Goal: Task Accomplishment & Management: Manage account settings

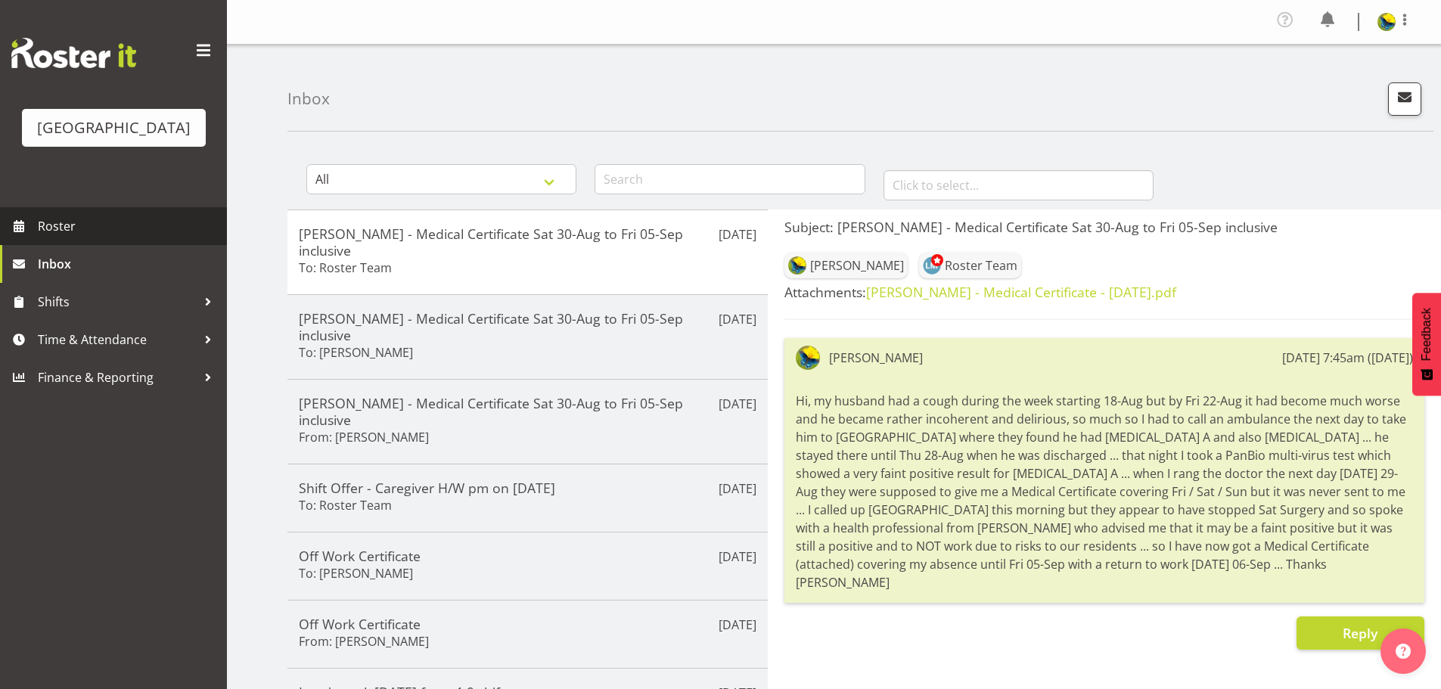
click at [164, 237] on span "Roster" at bounding box center [128, 226] width 181 height 23
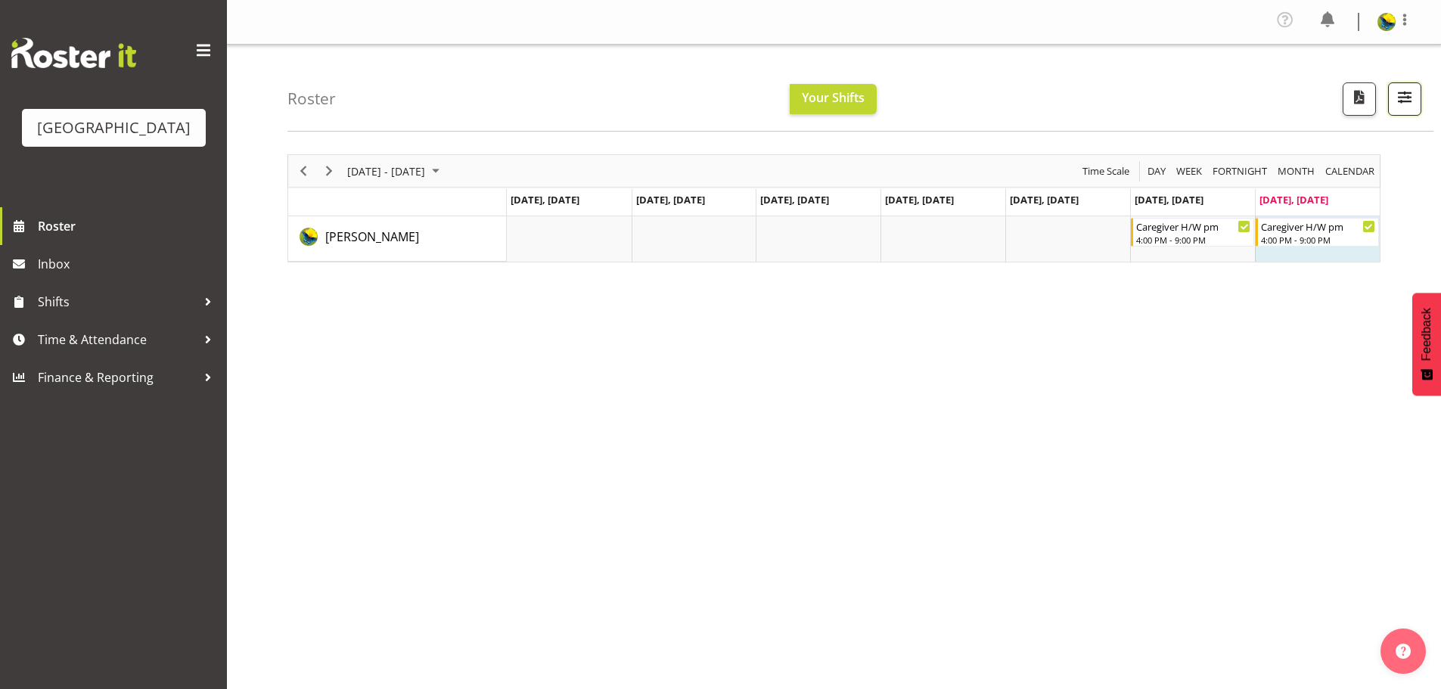
click at [1407, 101] on span "button" at bounding box center [1404, 97] width 20 height 20
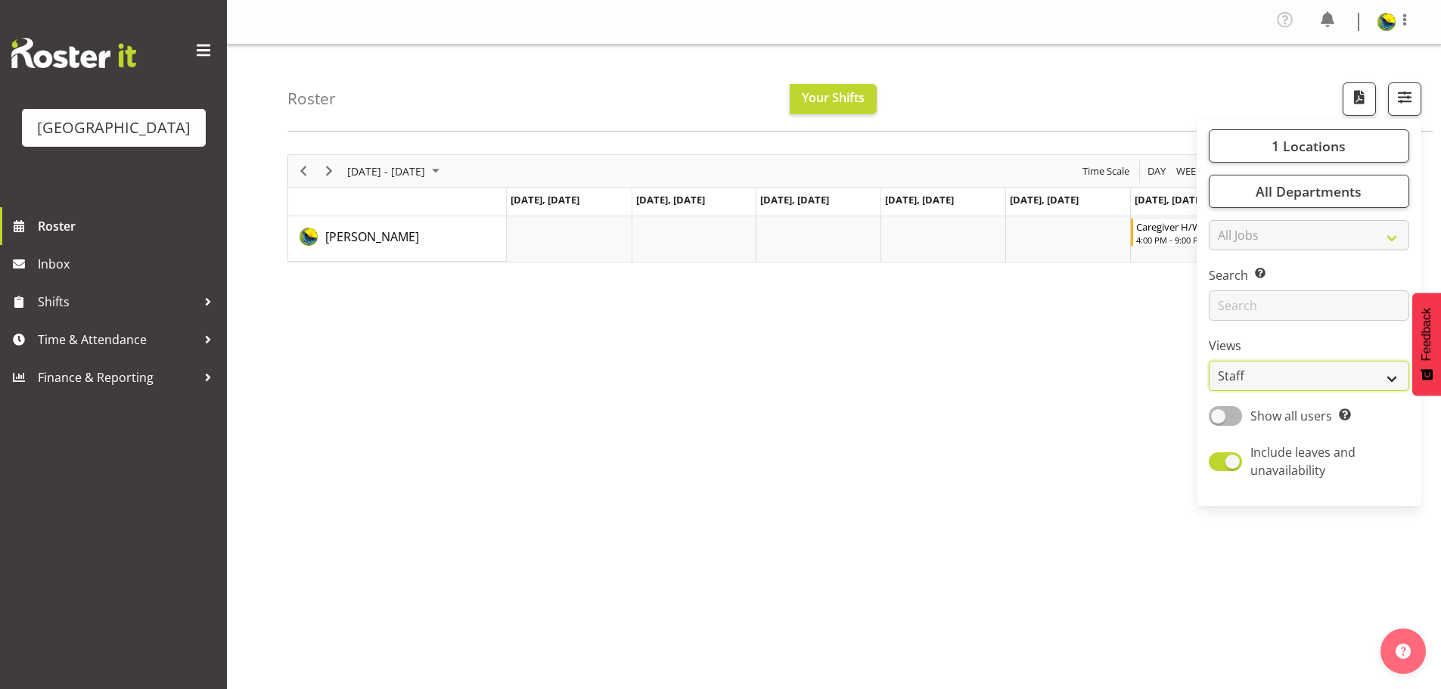
click at [1345, 391] on select "Staff Role Shift - Horizontal Shift - Vertical Staff - Location" at bounding box center [1308, 376] width 200 height 30
select select "shift"
click at [1208, 391] on select "Staff Role Shift - Horizontal Shift - Vertical Staff - Location" at bounding box center [1308, 376] width 200 height 30
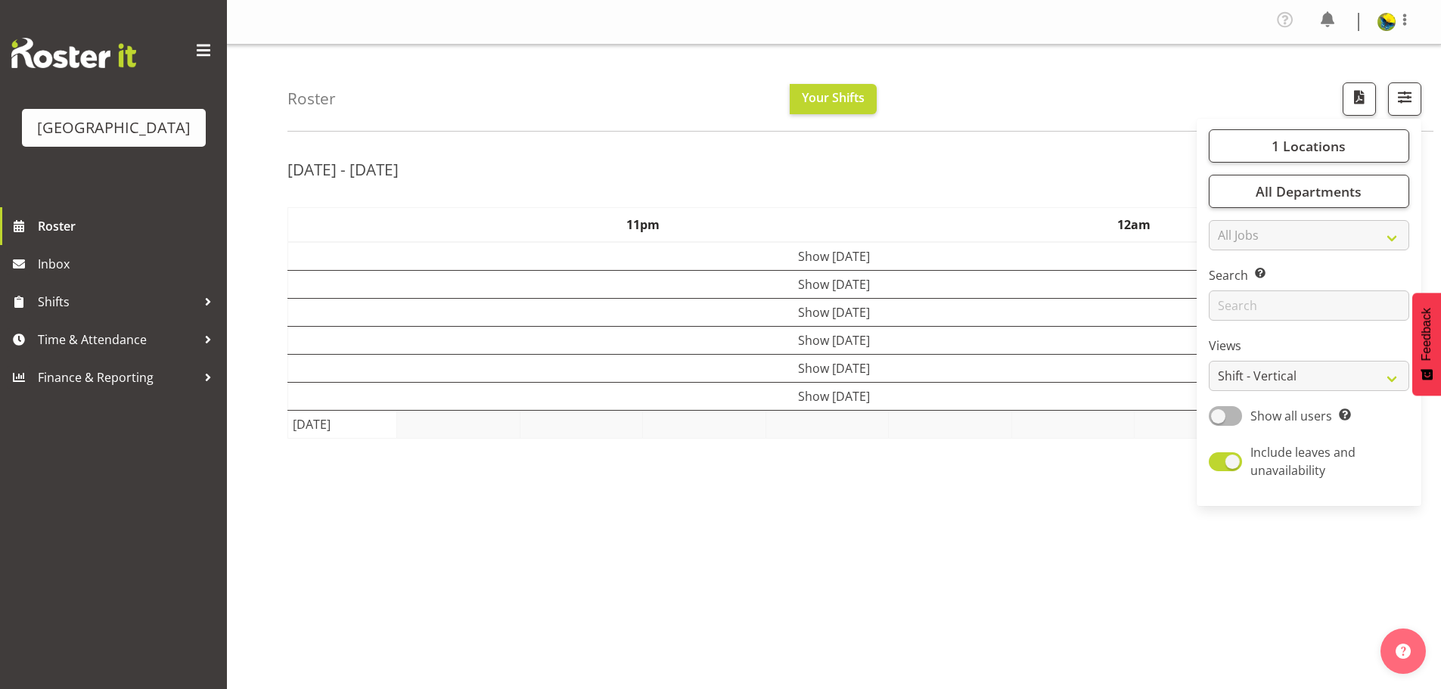
click at [1201, 66] on div "Roster Your Shifts 1 Locations [GEOGRAPHIC_DATA] Kitchen [GEOGRAPHIC_DATA] Sele…" at bounding box center [860, 88] width 1146 height 87
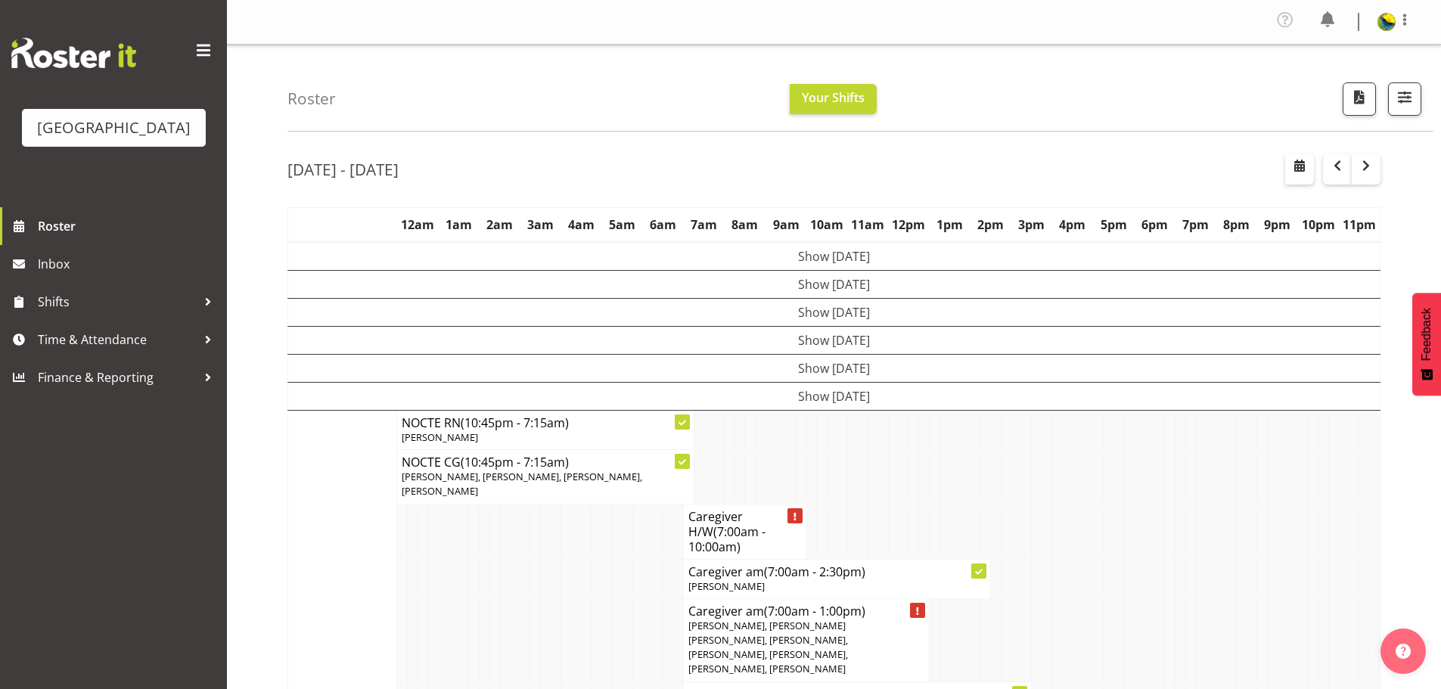
click at [1201, 66] on div "Roster Your Shifts 1 Locations Clear Parkwood Kitchen Parkwood Nurses Select Al…" at bounding box center [860, 88] width 1146 height 87
click at [1391, 27] on div at bounding box center [1395, 22] width 36 height 23
click at [1341, 85] on link "Log Out" at bounding box center [1340, 83] width 145 height 27
